Goal: Information Seeking & Learning: Learn about a topic

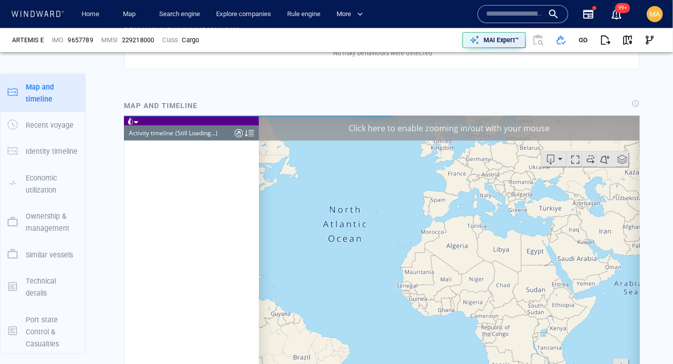
scroll to position [631, 0]
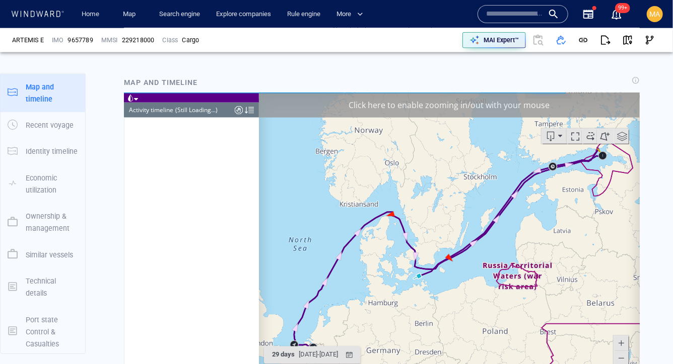
click at [246, 109] on div at bounding box center [248, 109] width 9 height 15
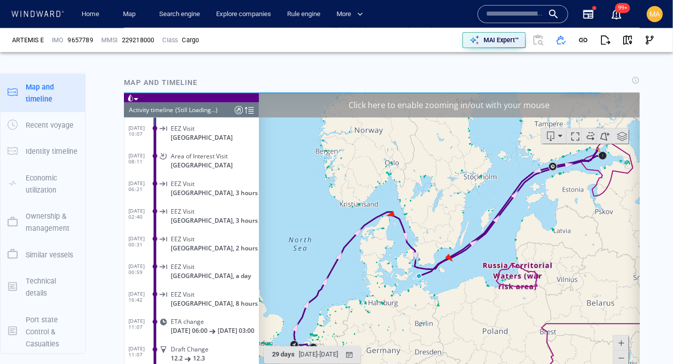
click at [184, 111] on div "(Still Loading...)" at bounding box center [196, 109] width 42 height 15
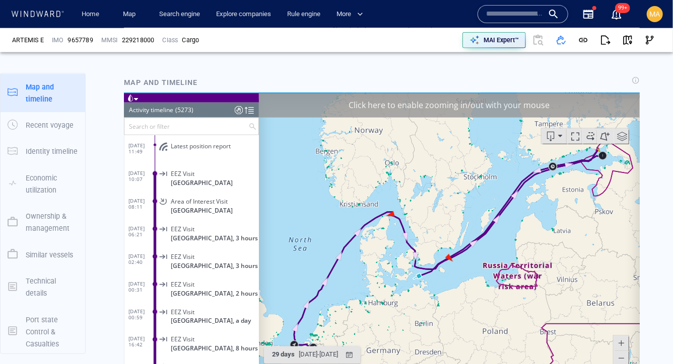
scroll to position [145722, 0]
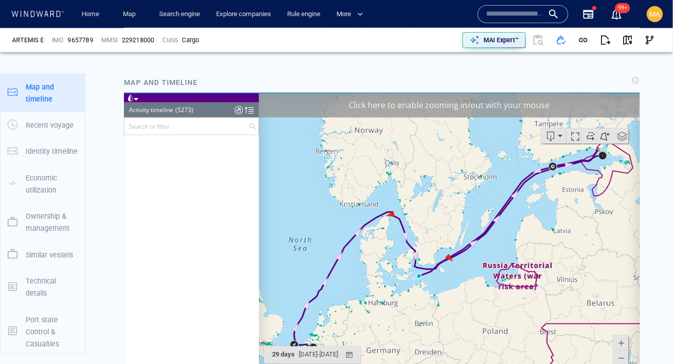
click at [134, 97] on span at bounding box center [135, 99] width 4 height 5
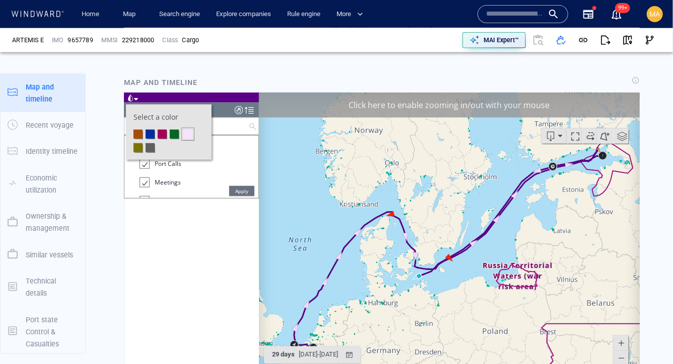
click at [218, 129] on input "text" at bounding box center [186, 126] width 124 height 17
click at [219, 133] on input "text" at bounding box center [186, 126] width 124 height 17
click at [140, 103] on div "Activity timeline" at bounding box center [150, 109] width 44 height 15
click at [141, 95] on div "Select a color" at bounding box center [190, 97] width 135 height 10
click at [138, 96] on div "Select a color" at bounding box center [190, 97] width 135 height 10
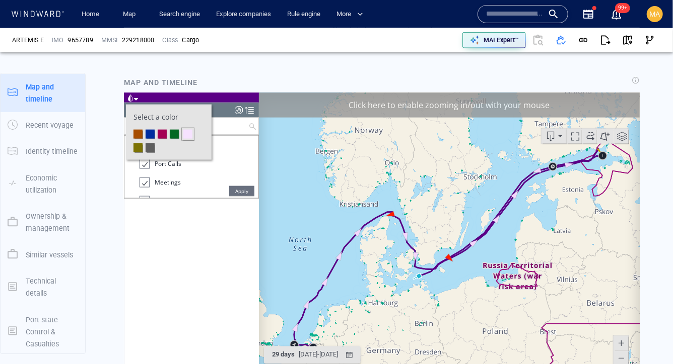
click at [136, 102] on div at bounding box center [130, 97] width 14 height 11
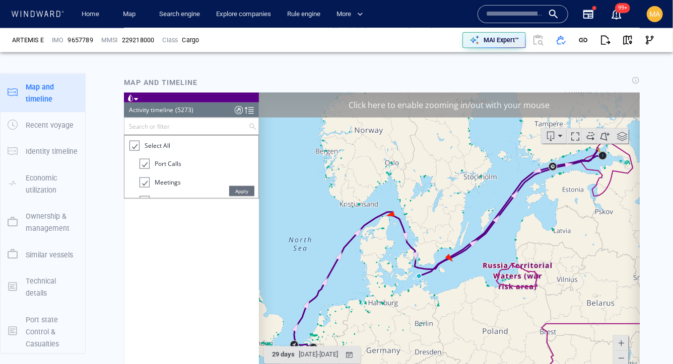
click at [137, 144] on div at bounding box center [133, 146] width 10 height 12
click at [144, 167] on div at bounding box center [144, 164] width 10 height 10
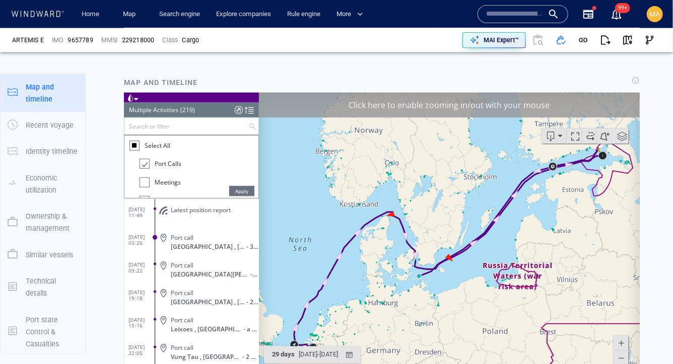
click at [250, 198] on ww-vessel-story-filter "Search or filter Apply Select All Port Calls Meetings Alerts Alerts and Risk In…" at bounding box center [190, 158] width 135 height 82
click at [245, 188] on span "Apply" at bounding box center [241, 191] width 25 height 10
